Goal: Task Accomplishment & Management: Manage account settings

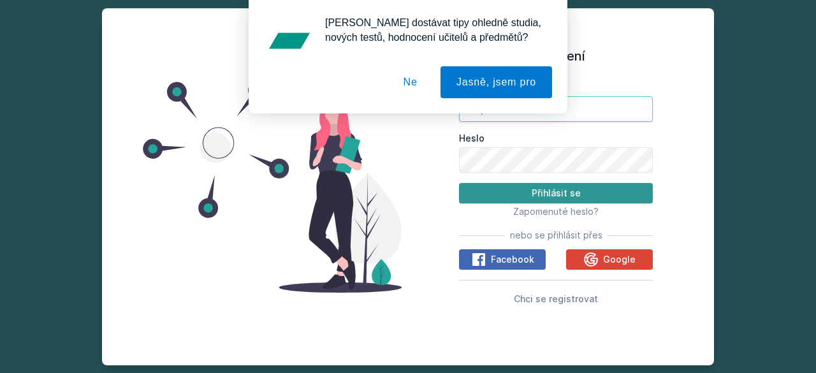
type input "proa20"
click at [490, 193] on button "Přihlásit se" at bounding box center [556, 193] width 194 height 20
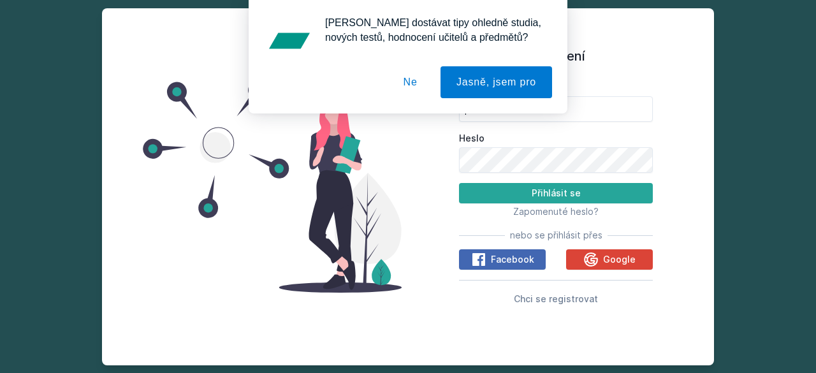
click at [409, 79] on button "Ne" at bounding box center [411, 82] width 46 height 32
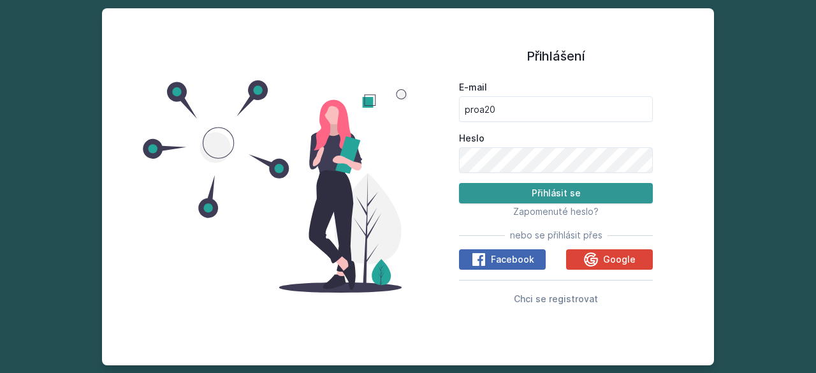
click at [515, 200] on button "Přihlásit se" at bounding box center [556, 193] width 194 height 20
click at [495, 189] on button "Přihlásit se" at bounding box center [556, 193] width 194 height 20
click at [539, 189] on button "Přihlásit se" at bounding box center [556, 193] width 194 height 20
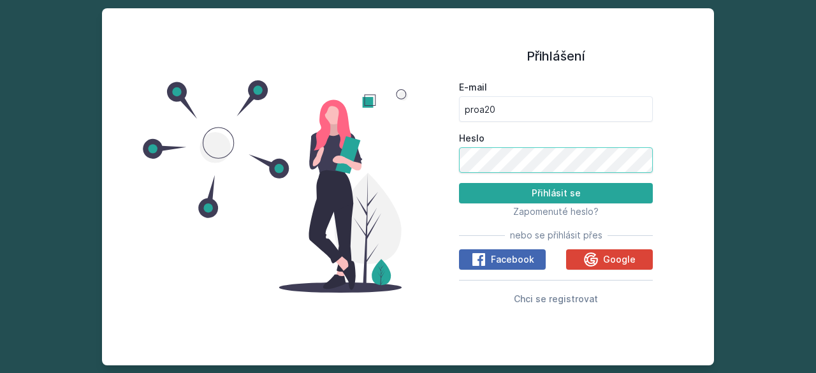
click at [459, 183] on button "Přihlásit se" at bounding box center [556, 193] width 194 height 20
click at [742, 173] on div "Přihlášení E-mail proa20 Heslo Přihlásit se Zapomenuté heslo? nebo se přihlásit…" at bounding box center [408, 186] width 816 height 373
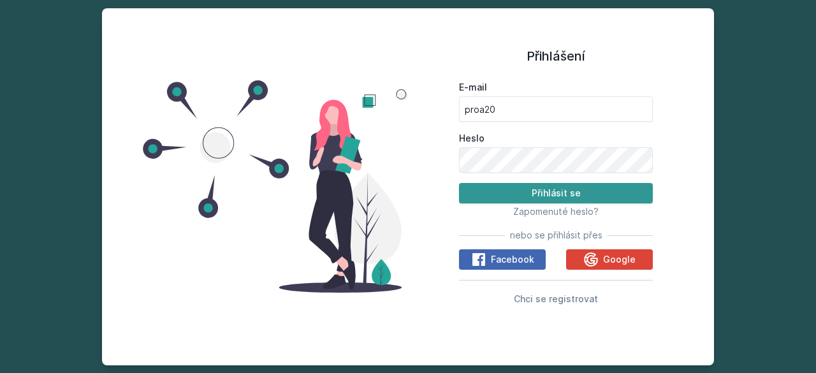
click at [599, 200] on button "Přihlásit se" at bounding box center [556, 193] width 194 height 20
click at [522, 201] on button "Přihlásit se" at bounding box center [556, 193] width 194 height 20
